Goal: Task Accomplishment & Management: Manage account settings

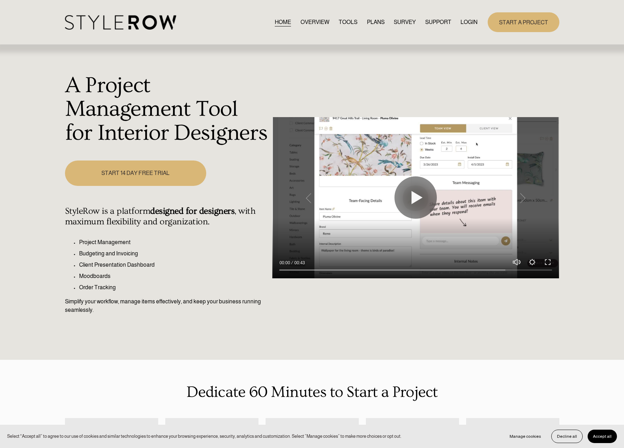
click at [469, 24] on link "LOGIN" at bounding box center [468, 22] width 17 height 10
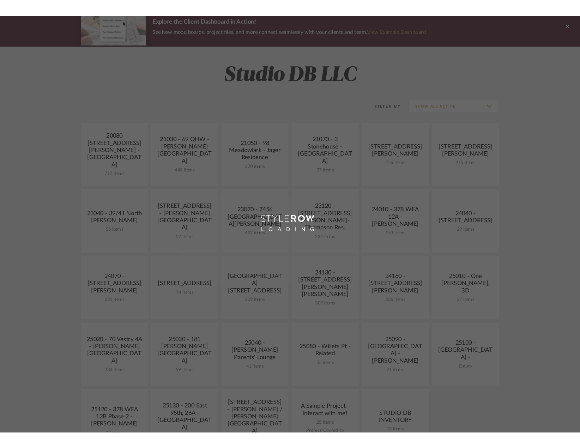
scroll to position [106, 0]
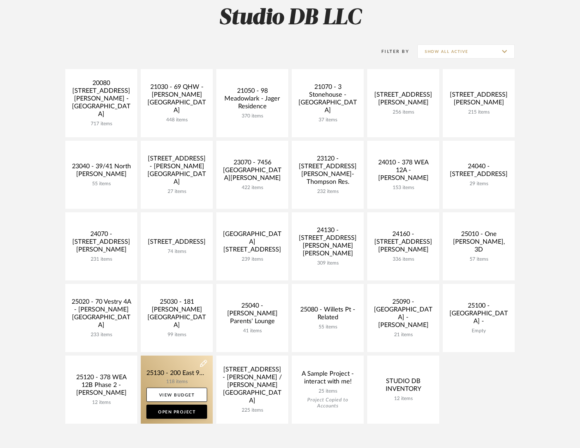
click at [188, 370] on link at bounding box center [177, 390] width 72 height 68
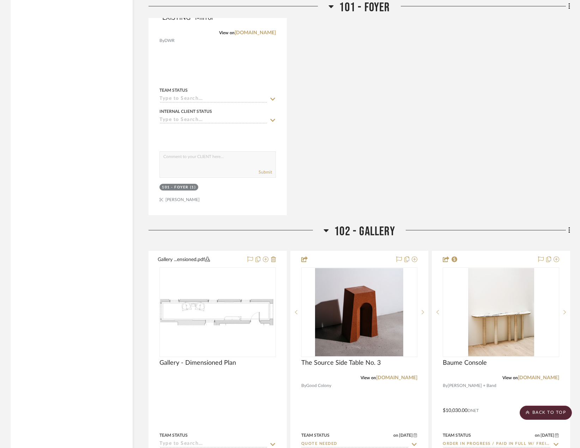
scroll to position [2752, 0]
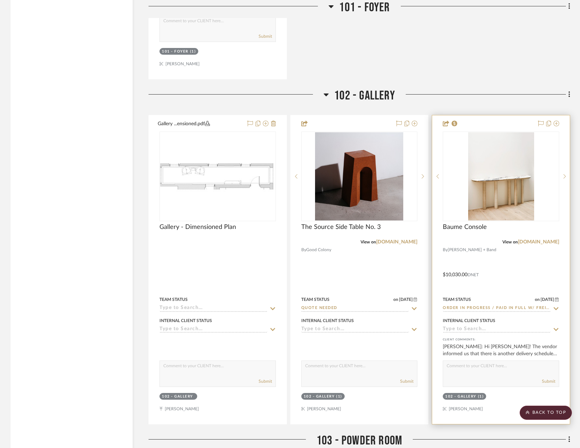
click at [508, 282] on div at bounding box center [501, 269] width 138 height 309
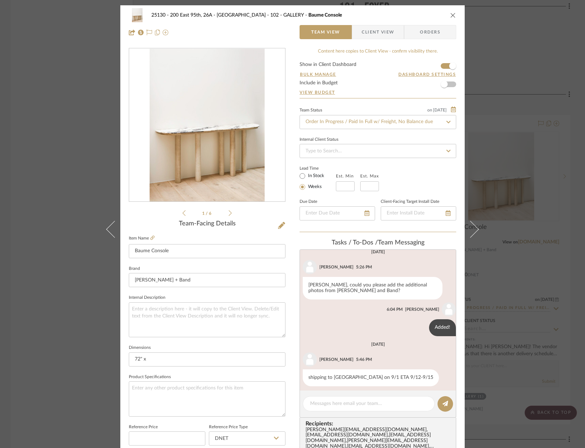
scroll to position [60, 0]
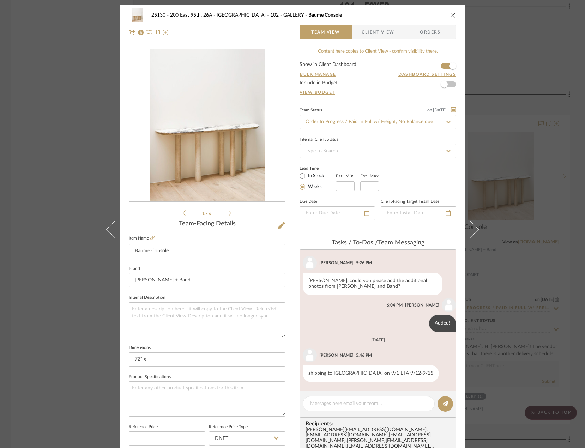
click at [362, 35] on span "Client View" at bounding box center [378, 32] width 32 height 14
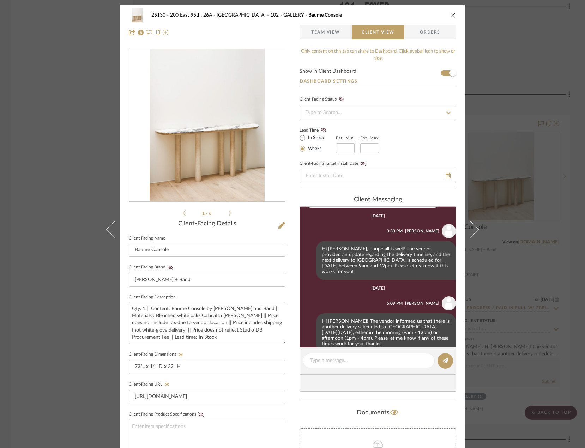
scroll to position [326, 0]
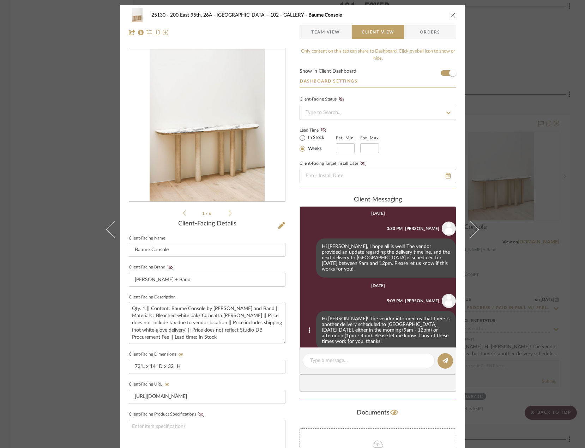
click at [384, 318] on div "Hi Marianna! The vendor informed us that there is another delivery scheduled to…" at bounding box center [386, 331] width 140 height 40
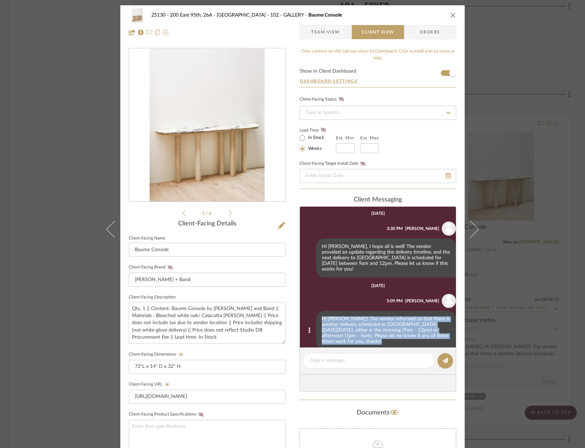
click at [384, 318] on div "Hi Marianna! The vendor informed us that there is another delivery scheduled to…" at bounding box center [386, 331] width 140 height 40
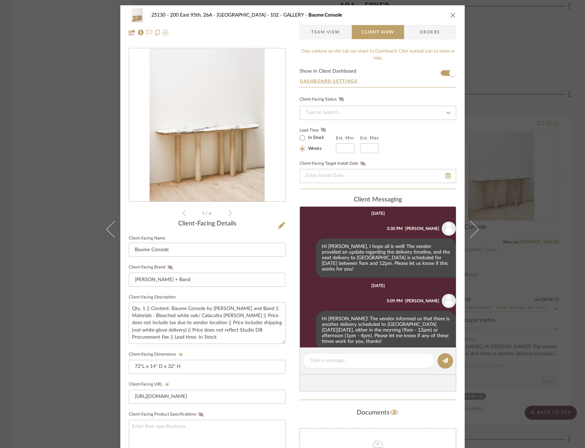
click at [514, 308] on div "25130 - 200 East 95th, 26A - Kosheleva 102 - GALLERY Baume Console Team View Cl…" at bounding box center [292, 224] width 585 height 448
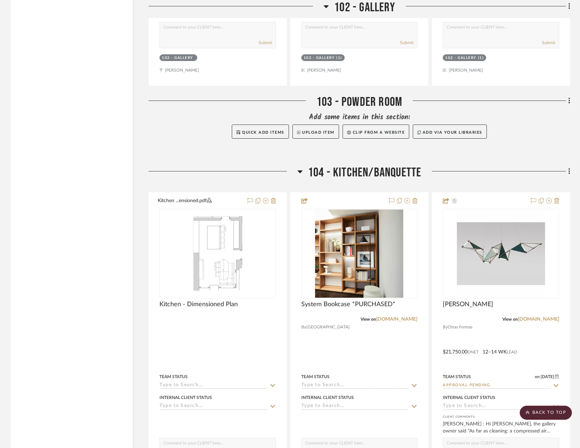
scroll to position [3176, 0]
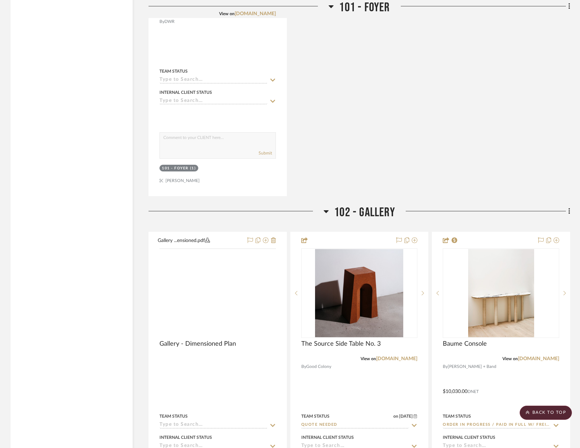
scroll to position [2646, 0]
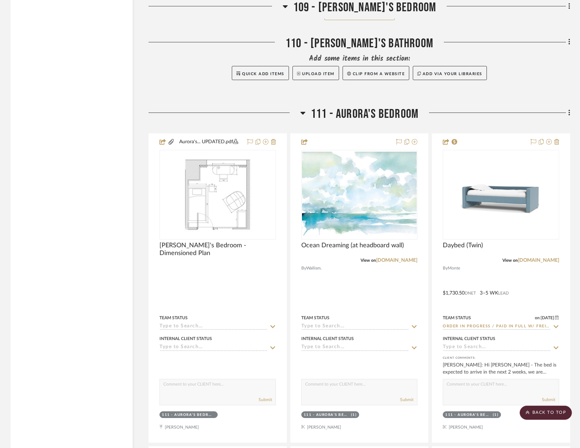
scroll to position [7622, 0]
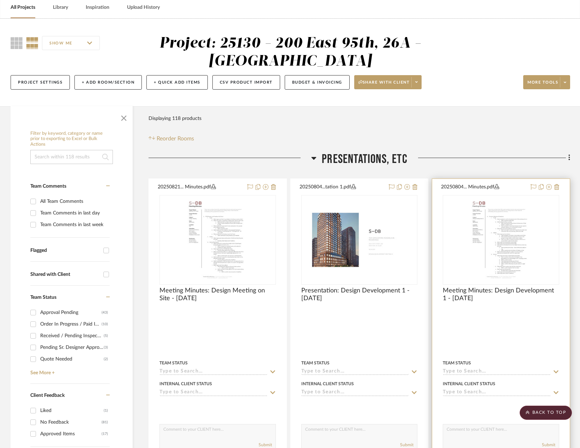
scroll to position [0, 0]
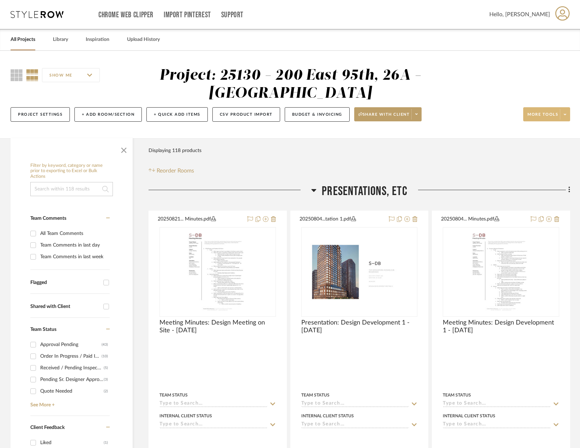
click at [561, 119] on span at bounding box center [565, 114] width 10 height 11
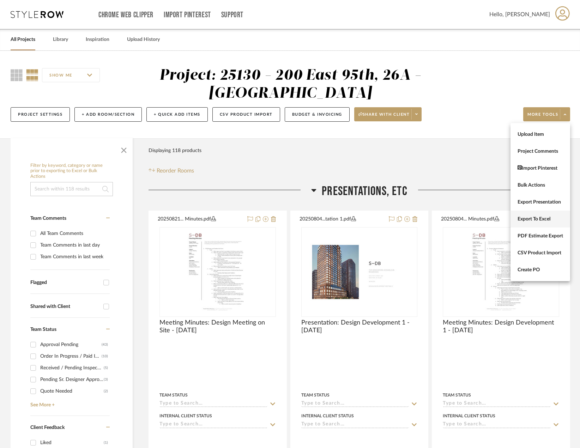
click at [539, 223] on button "Export To Excel" at bounding box center [541, 219] width 60 height 17
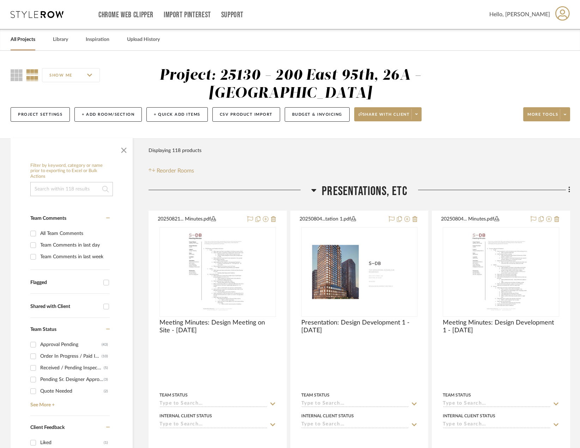
click at [415, 188] on div at bounding box center [489, 193] width 163 height 18
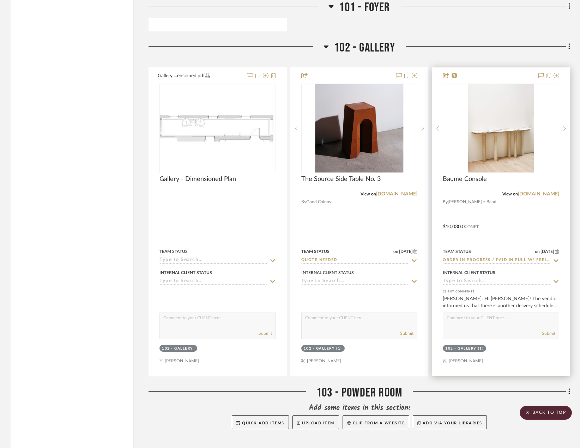
scroll to position [2823, 0]
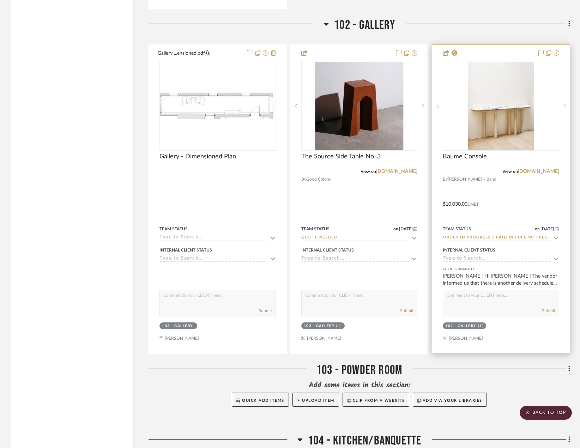
click at [480, 212] on div at bounding box center [501, 199] width 138 height 309
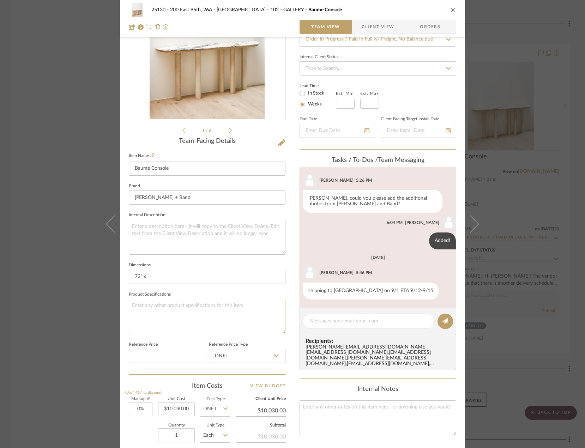
scroll to position [212, 0]
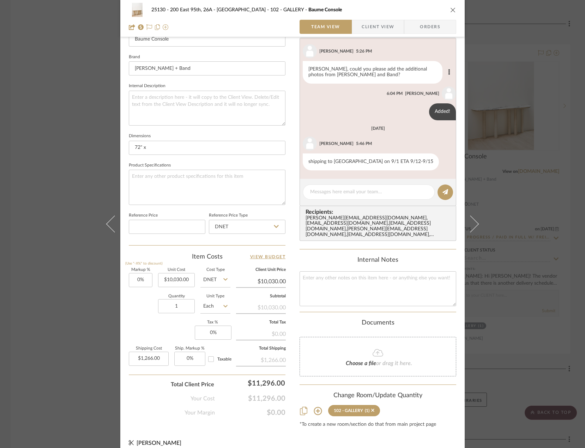
click at [322, 61] on div "Madeleine, could you please add the additional photos from Stahl and Band?" at bounding box center [373, 72] width 140 height 23
click at [504, 188] on div "25130 - 200 East 95th, 26A - Kosheleva 102 - GALLERY Baume Console Team View Cl…" at bounding box center [292, 224] width 585 height 448
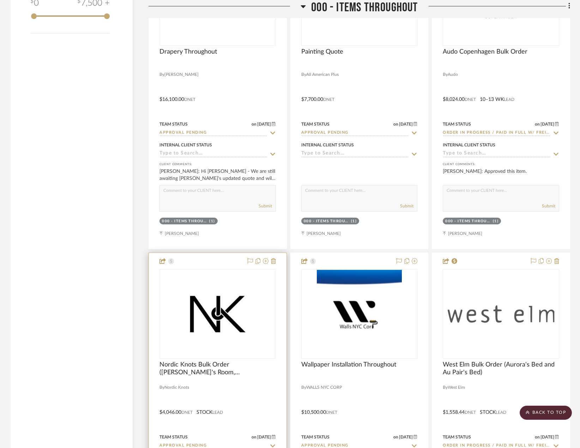
scroll to position [1517, 0]
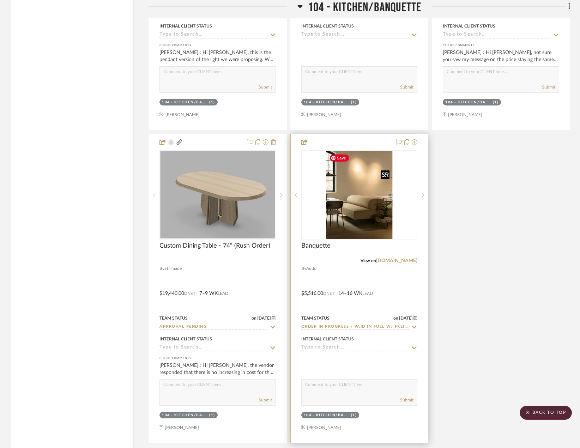
scroll to position [3952, 0]
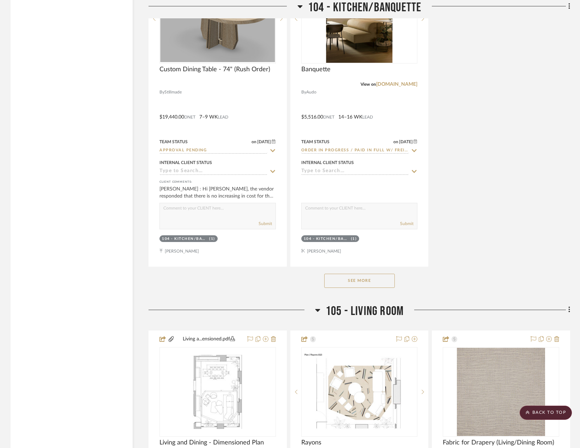
click at [358, 286] on button "See More" at bounding box center [359, 281] width 71 height 14
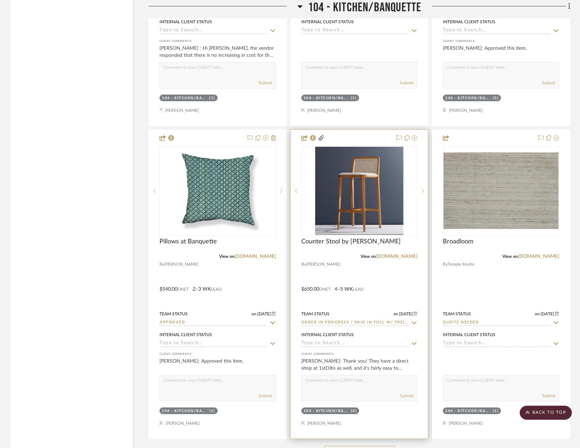
scroll to position [4093, 0]
click at [357, 281] on div at bounding box center [360, 283] width 138 height 309
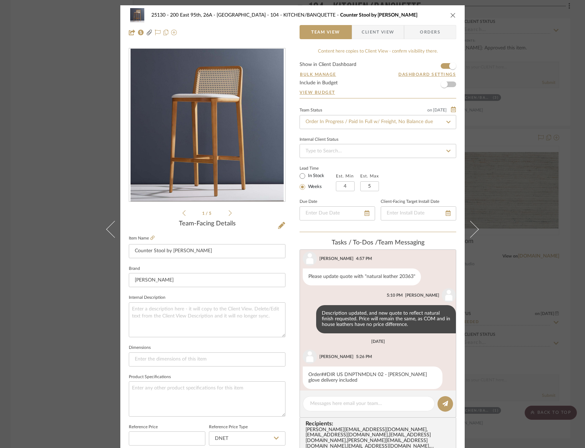
scroll to position [72, 0]
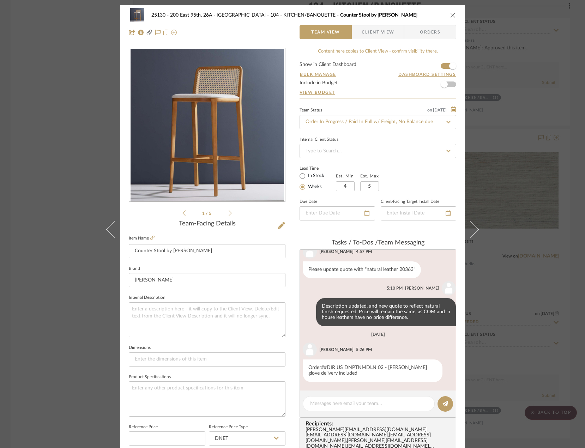
click at [503, 250] on div "25130 - 200 East 95th, 26A - Kosheleva 104 - KITCHEN/BANQUETTE Counter Stool by…" at bounding box center [292, 224] width 585 height 448
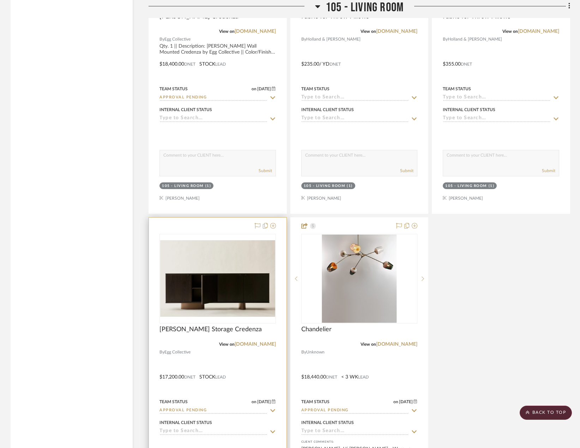
scroll to position [5152, 0]
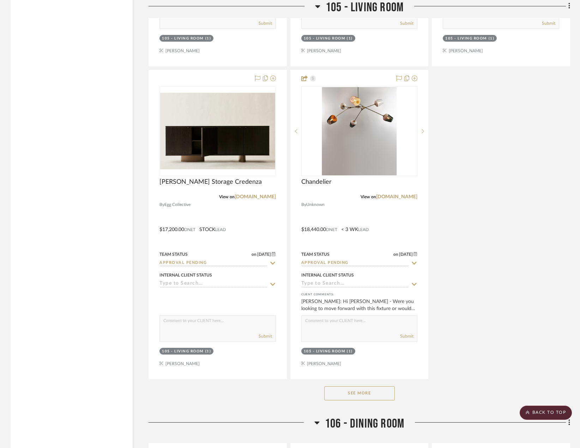
click at [362, 399] on button "See More" at bounding box center [359, 393] width 71 height 14
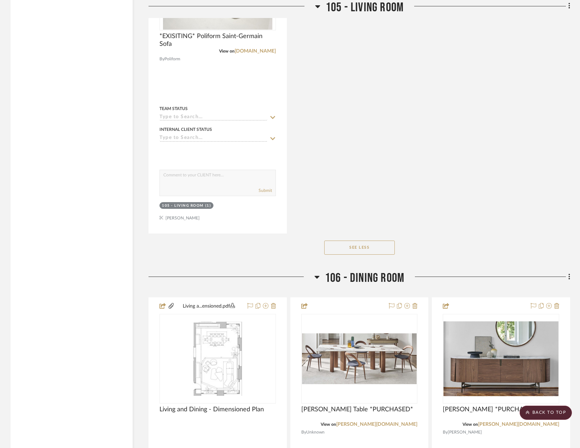
scroll to position [5822, 0]
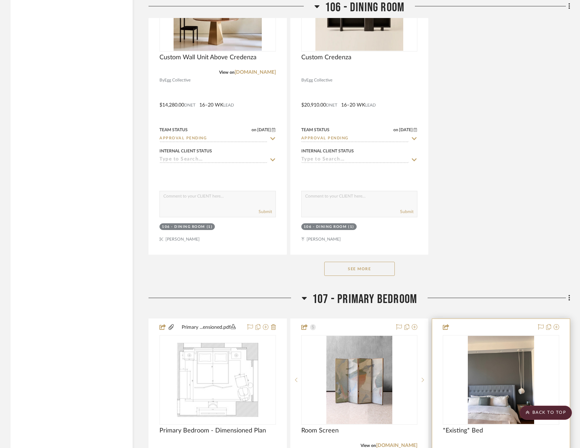
scroll to position [6598, 0]
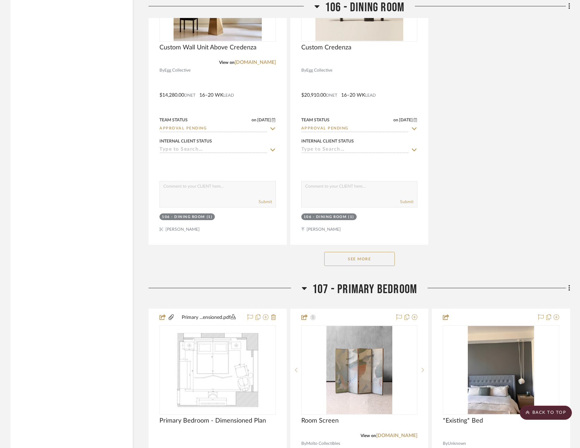
click at [350, 255] on button "See More" at bounding box center [359, 259] width 71 height 14
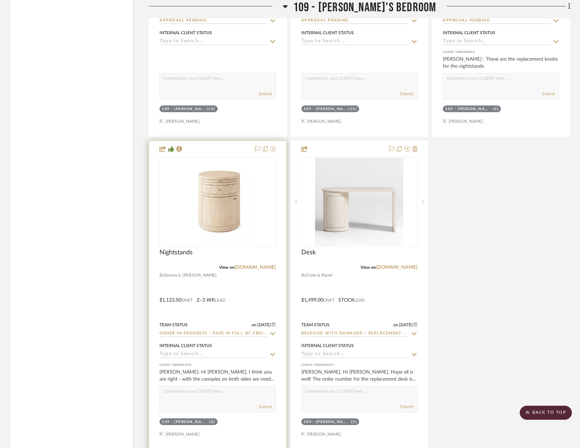
scroll to position [8222, 0]
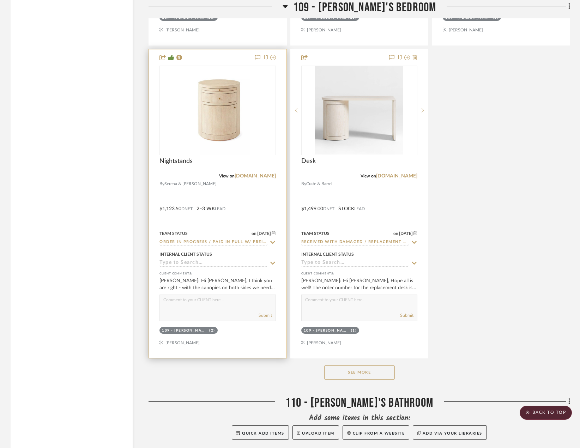
click at [186, 217] on div at bounding box center [218, 203] width 138 height 309
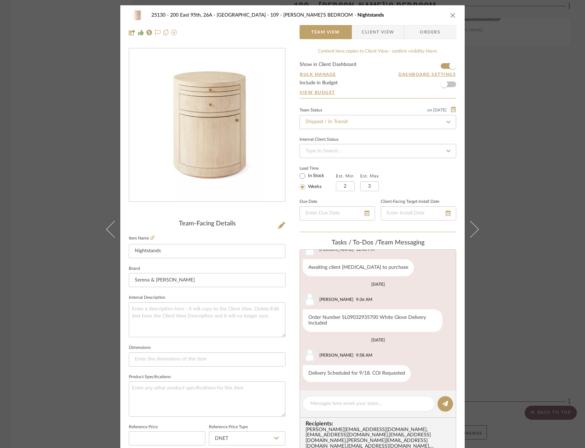
scroll to position [74, 0]
click at [512, 171] on div "25130 - 200 East 95th, 26A - Kosheleva 109 - ASTRID'S BEDROOM Nightstands Team …" at bounding box center [292, 224] width 585 height 448
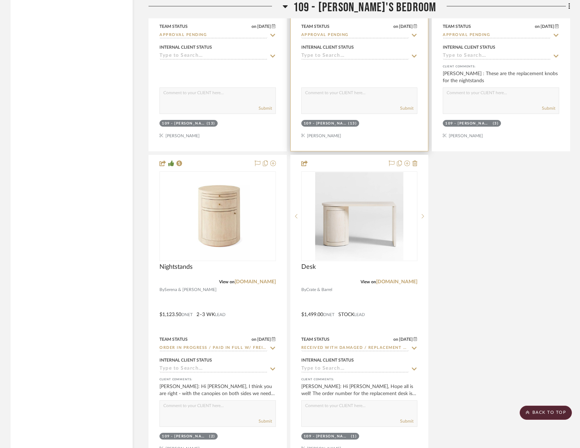
scroll to position [8327, 0]
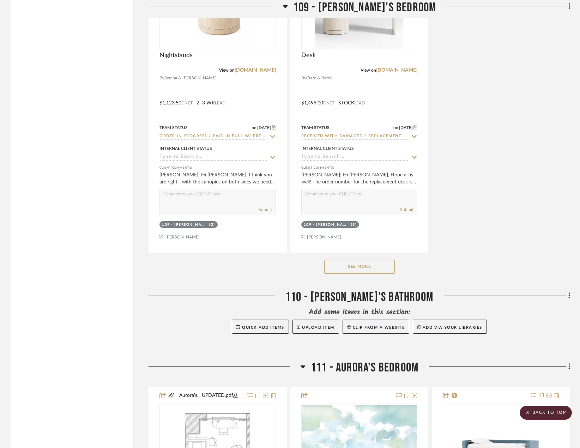
click at [348, 265] on button "See More" at bounding box center [359, 267] width 71 height 14
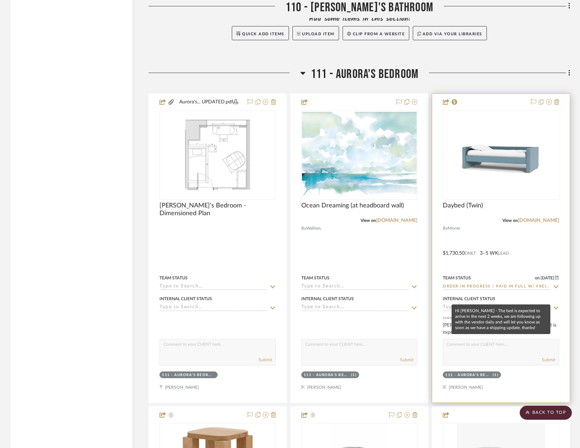
scroll to position [9280, 0]
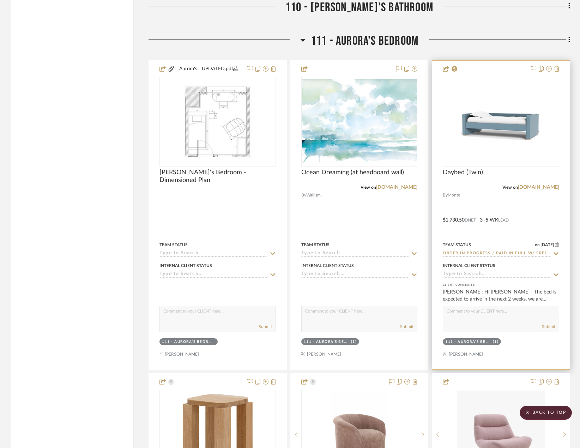
click at [541, 213] on div at bounding box center [501, 215] width 138 height 309
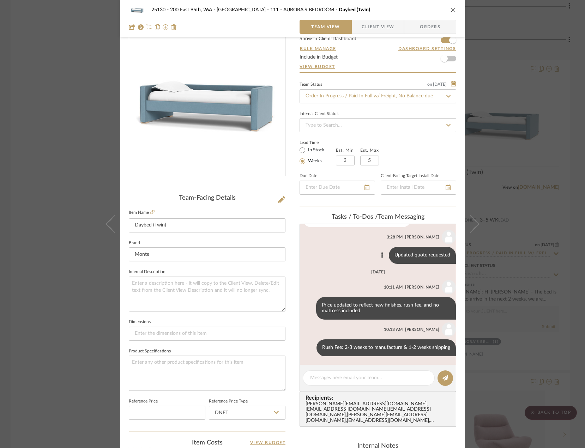
scroll to position [35, 0]
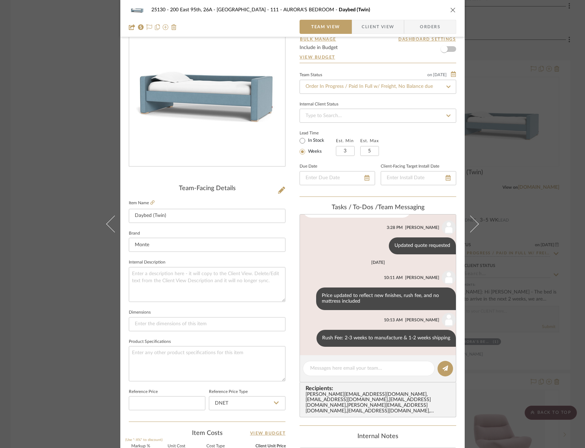
click at [356, 36] on div "25130 - 200 East 95th, 26A - Kosheleva 111 - AURORA'S BEDROOM Daybed (Twin) Tea…" at bounding box center [292, 18] width 344 height 37
click at [362, 29] on span "Client View" at bounding box center [378, 27] width 32 height 14
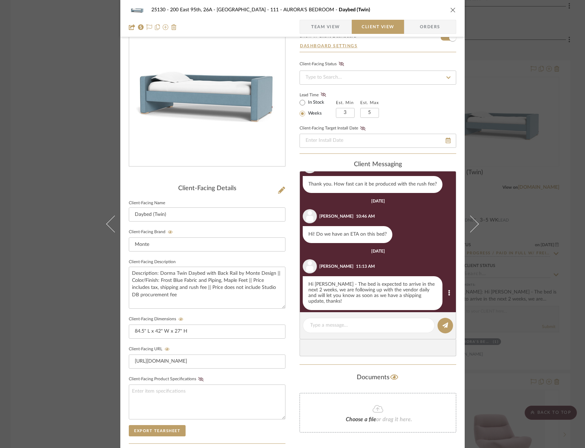
scroll to position [187, 0]
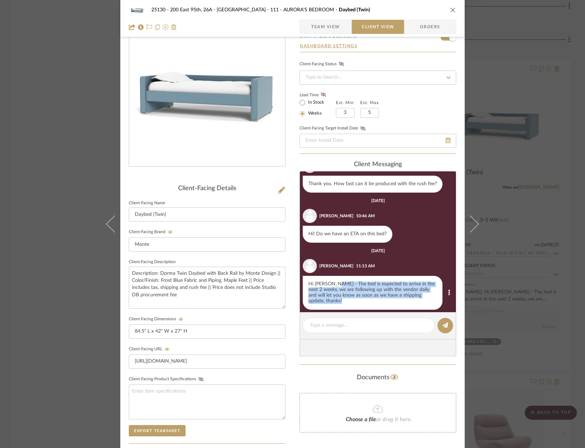
drag, startPoint x: 343, startPoint y: 285, endPoint x: 444, endPoint y: 297, distance: 102.0
click at [444, 297] on div "Hi Marianna - The bed is expected to arrive in the next 2 weeks, we are followi…" at bounding box center [379, 293] width 153 height 34
click at [375, 295] on div "Hi Marianna - The bed is expected to arrive in the next 2 weeks, we are followi…" at bounding box center [373, 293] width 140 height 34
click at [229, 292] on textarea "Description: Dorma Twin Daybed with Back Rail by Monte Design || Color/Finish: …" at bounding box center [207, 288] width 157 height 42
click at [245, 330] on input "84.5" L x 42" W x 27" H" at bounding box center [207, 332] width 157 height 14
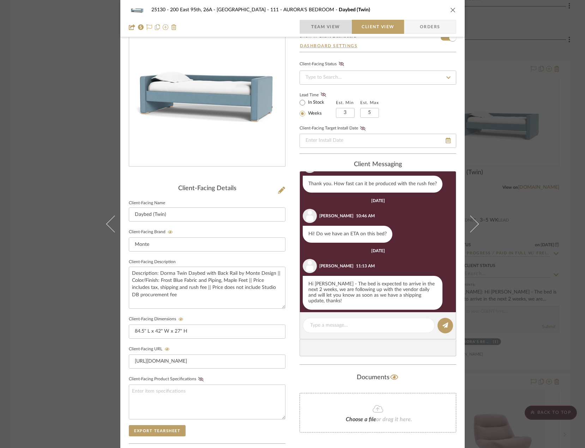
click at [324, 32] on span "Team View" at bounding box center [325, 27] width 29 height 14
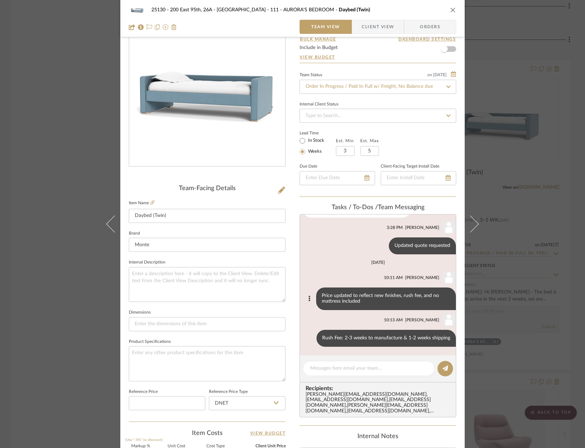
scroll to position [219, 0]
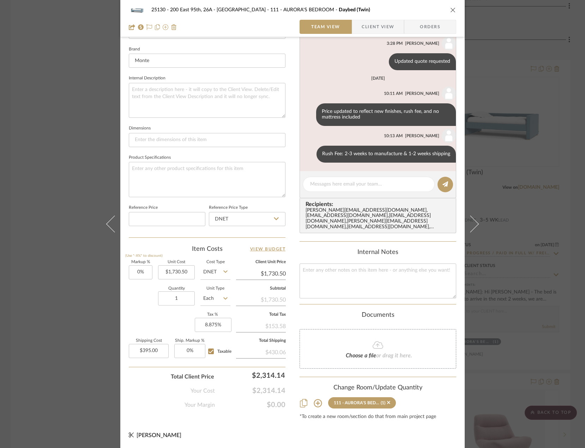
click at [39, 142] on div "25130 - 200 East 95th, 26A - Kosheleva 111 - AURORA'S BEDROOM Daybed (Twin) Tea…" at bounding box center [292, 224] width 585 height 448
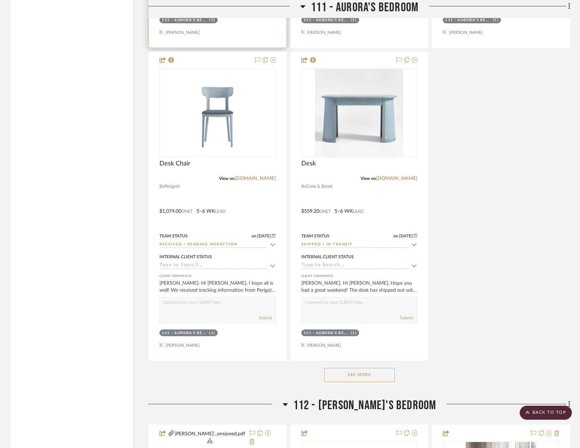
scroll to position [9915, 0]
click at [365, 368] on button "See More" at bounding box center [359, 375] width 71 height 14
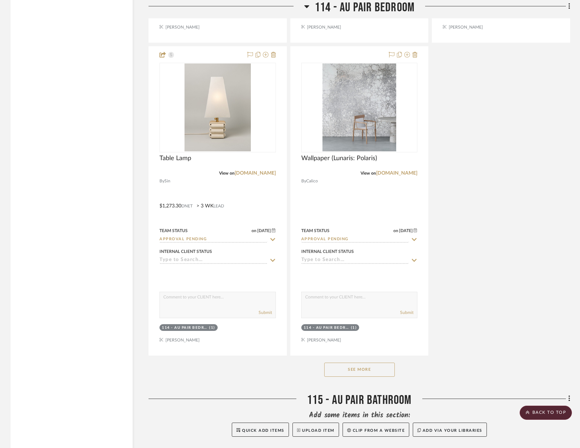
scroll to position [12365, 0]
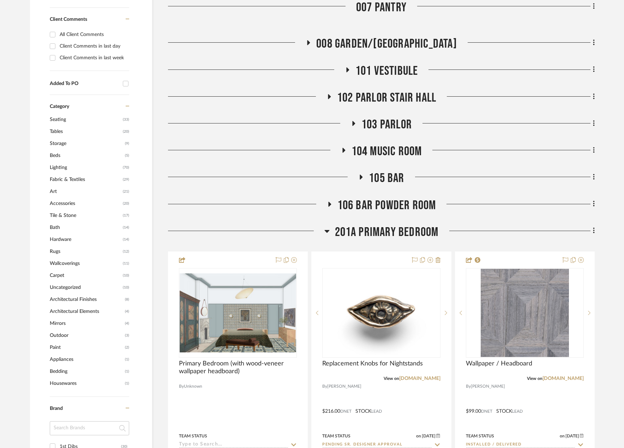
scroll to position [565, 0]
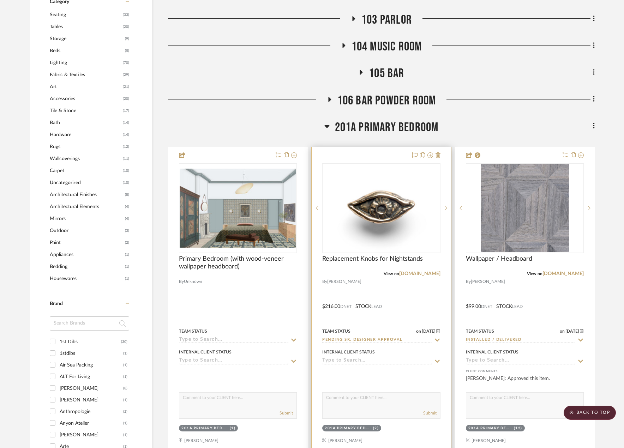
click at [397, 283] on div at bounding box center [381, 301] width 139 height 309
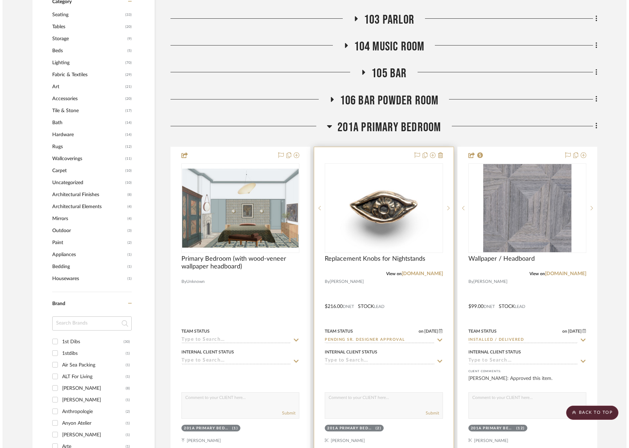
scroll to position [0, 0]
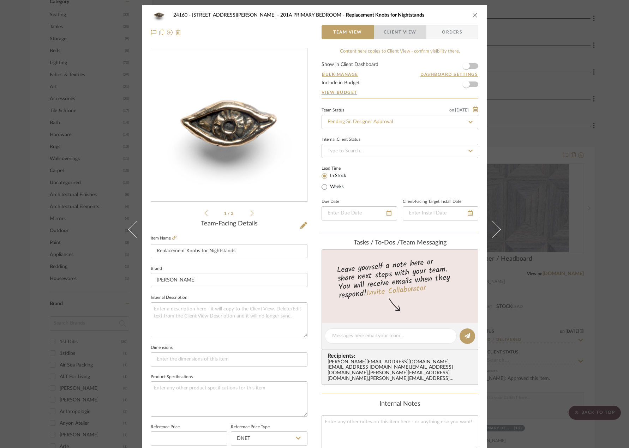
click at [393, 38] on span "Client View" at bounding box center [400, 32] width 32 height 14
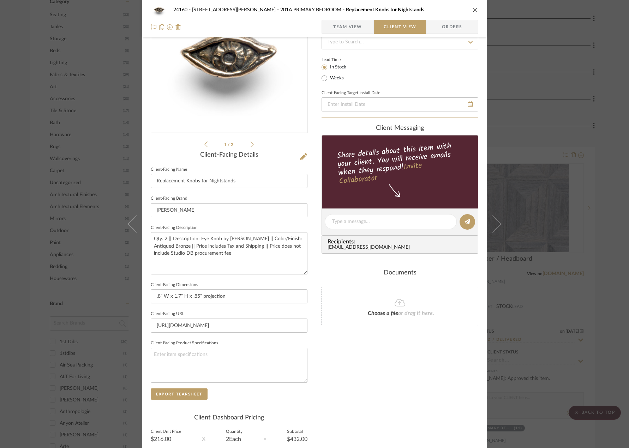
scroll to position [71, 0]
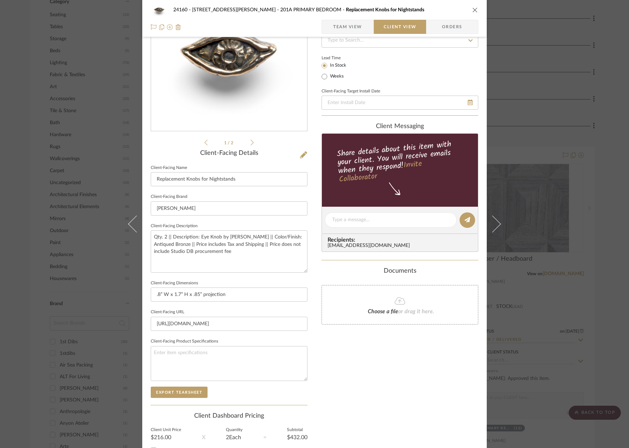
click at [355, 29] on span "Team View" at bounding box center [347, 27] width 29 height 14
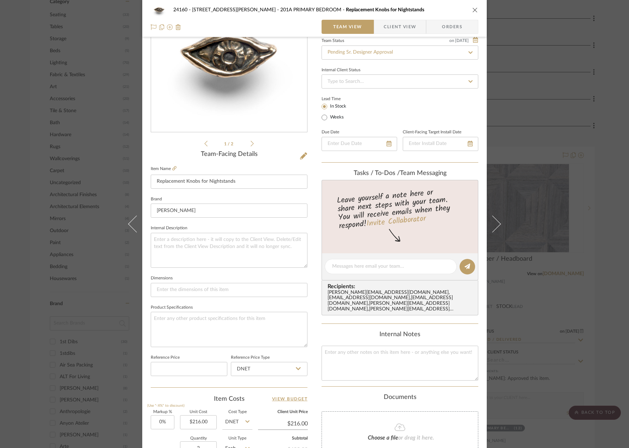
scroll to position [68, 0]
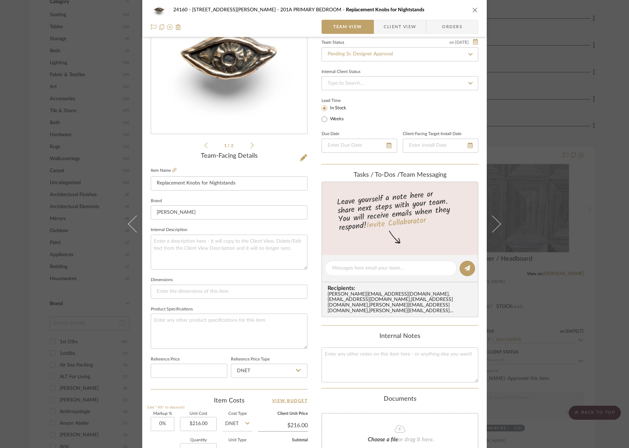
click at [543, 138] on div "24160 - 214 E 18th Street - Satow Elliot 201A PRIMARY BEDROOM Replacement Knobs…" at bounding box center [314, 224] width 629 height 448
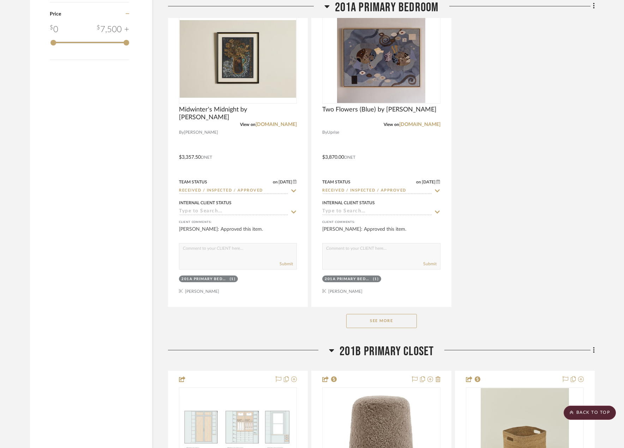
scroll to position [1411, 0]
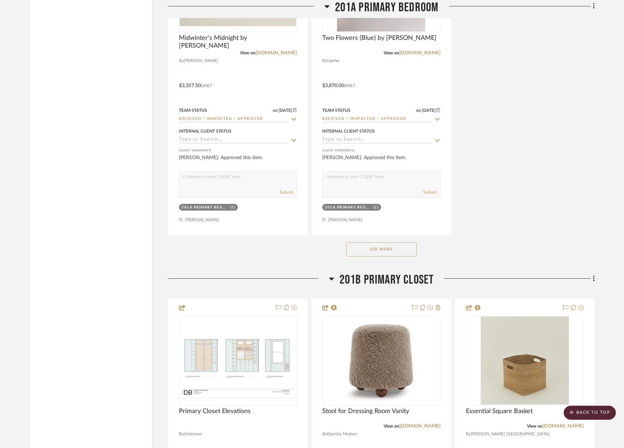
click at [410, 250] on button "See More" at bounding box center [381, 249] width 71 height 14
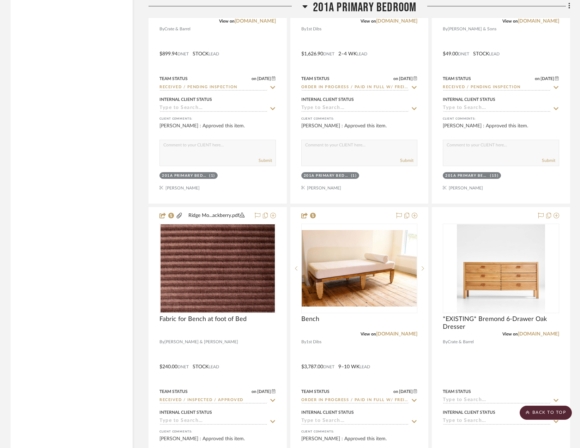
scroll to position [2541, 0]
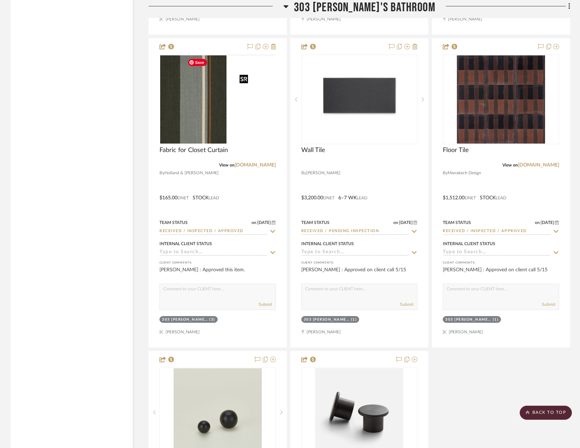
scroll to position [7172, 0]
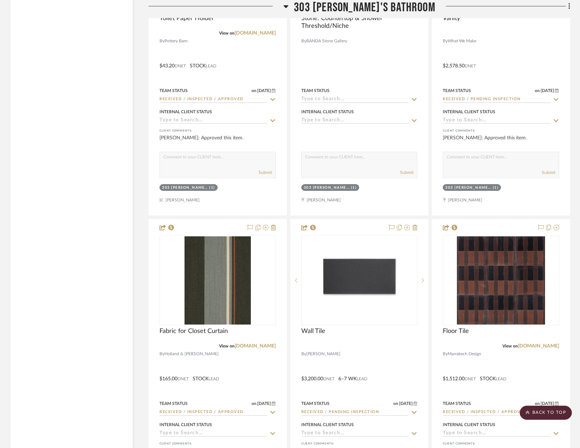
scroll to position [6960, 0]
